Goal: Task Accomplishment & Management: Manage account settings

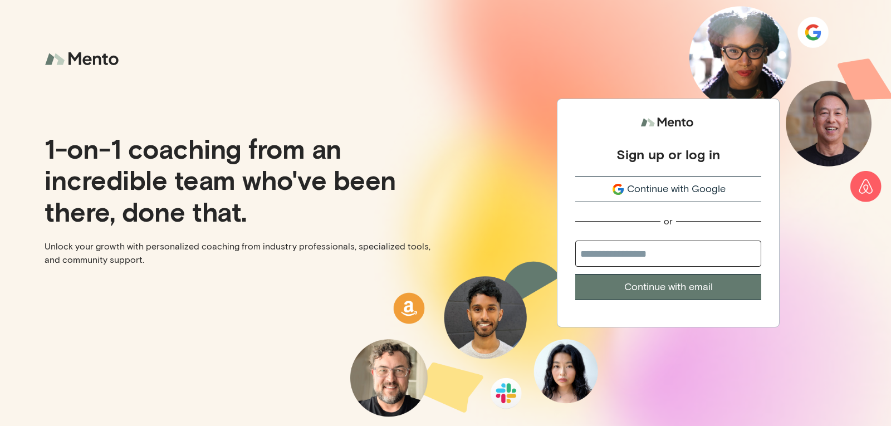
drag, startPoint x: 515, startPoint y: 145, endPoint x: 527, endPoint y: 199, distance: 56.0
click at [515, 145] on div "Sign up or log in Continue with Google or Continue with email" at bounding box center [669, 213] width 446 height 426
click at [601, 256] on input "email" at bounding box center [669, 254] width 186 height 26
type input "**********"
click at [624, 288] on button "Continue with email" at bounding box center [669, 287] width 186 height 26
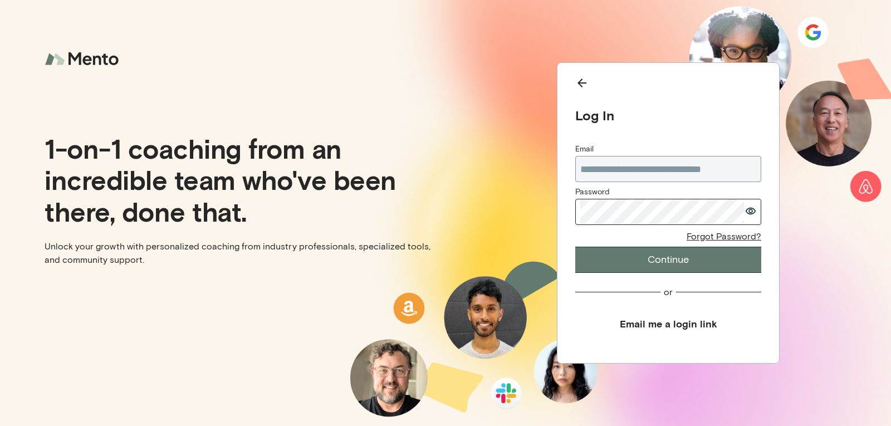
click at [631, 257] on button "Continue" at bounding box center [669, 260] width 186 height 26
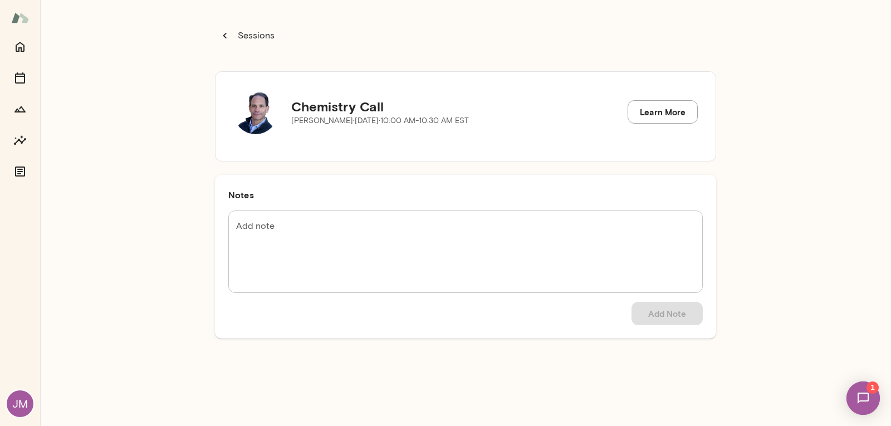
click at [238, 29] on p "Sessions" at bounding box center [255, 35] width 39 height 13
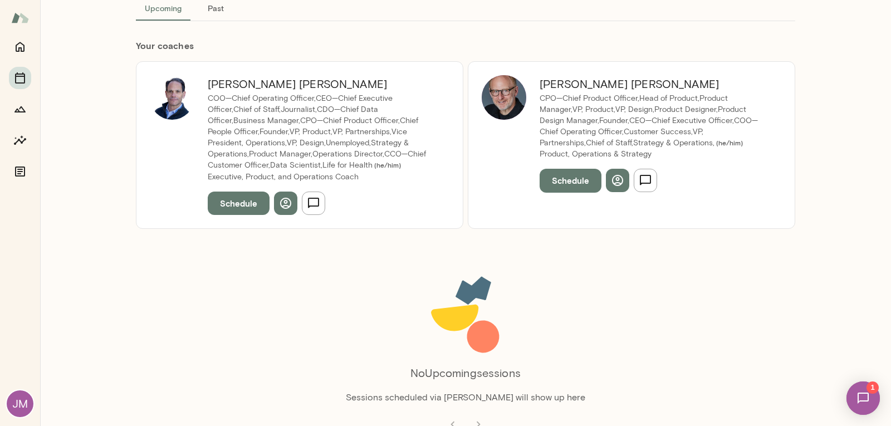
scroll to position [90, 0]
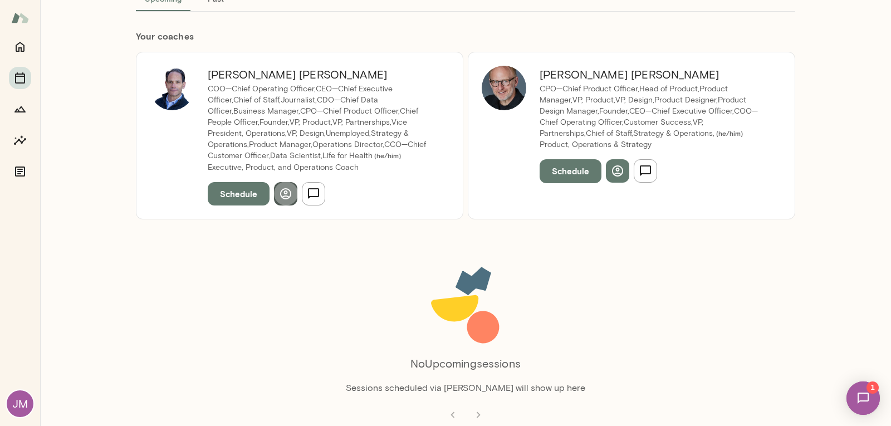
click at [281, 195] on icon "button" at bounding box center [285, 193] width 13 height 13
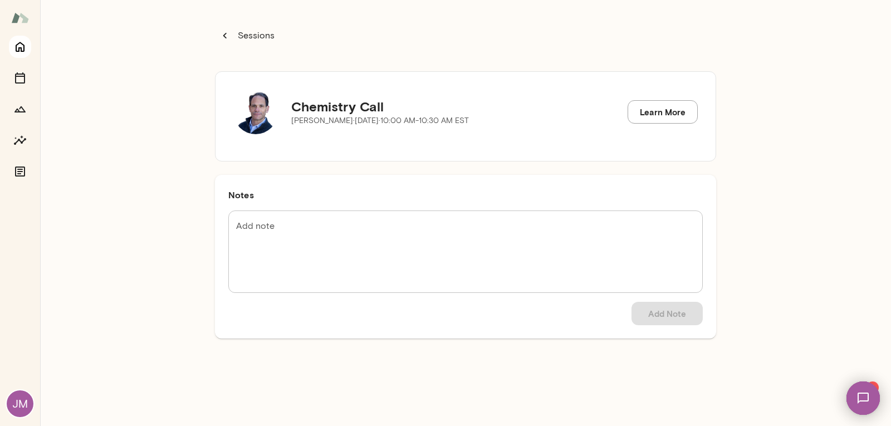
click at [26, 48] on icon "Home" at bounding box center [19, 46] width 13 height 13
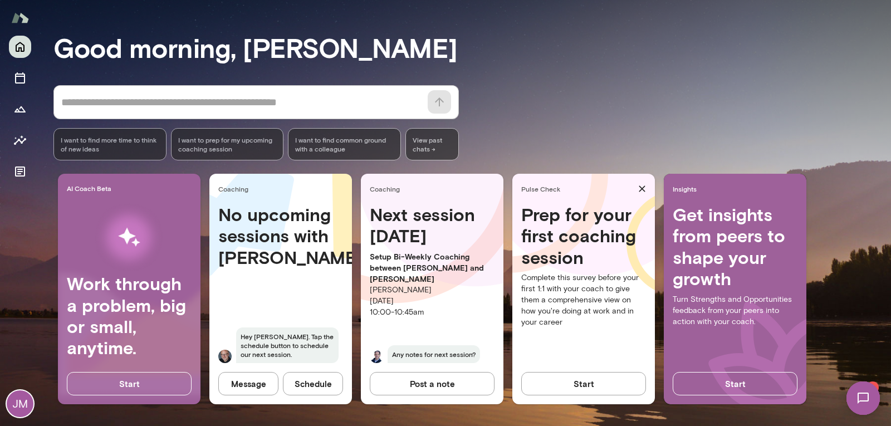
scroll to position [76, 0]
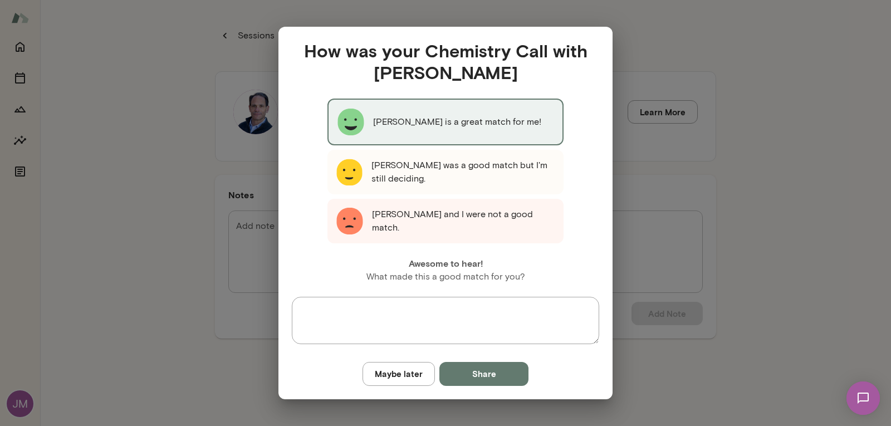
click at [466, 134] on div "[PERSON_NAME] is a great match for me!" at bounding box center [446, 122] width 236 height 47
click at [481, 378] on button "Share" at bounding box center [484, 373] width 89 height 23
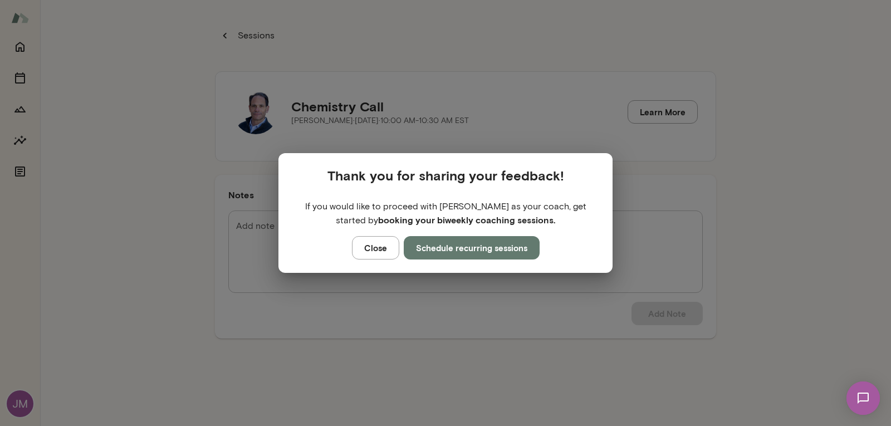
click at [484, 246] on button "Schedule recurring sessions" at bounding box center [472, 247] width 136 height 23
